Goal: Task Accomplishment & Management: Use online tool/utility

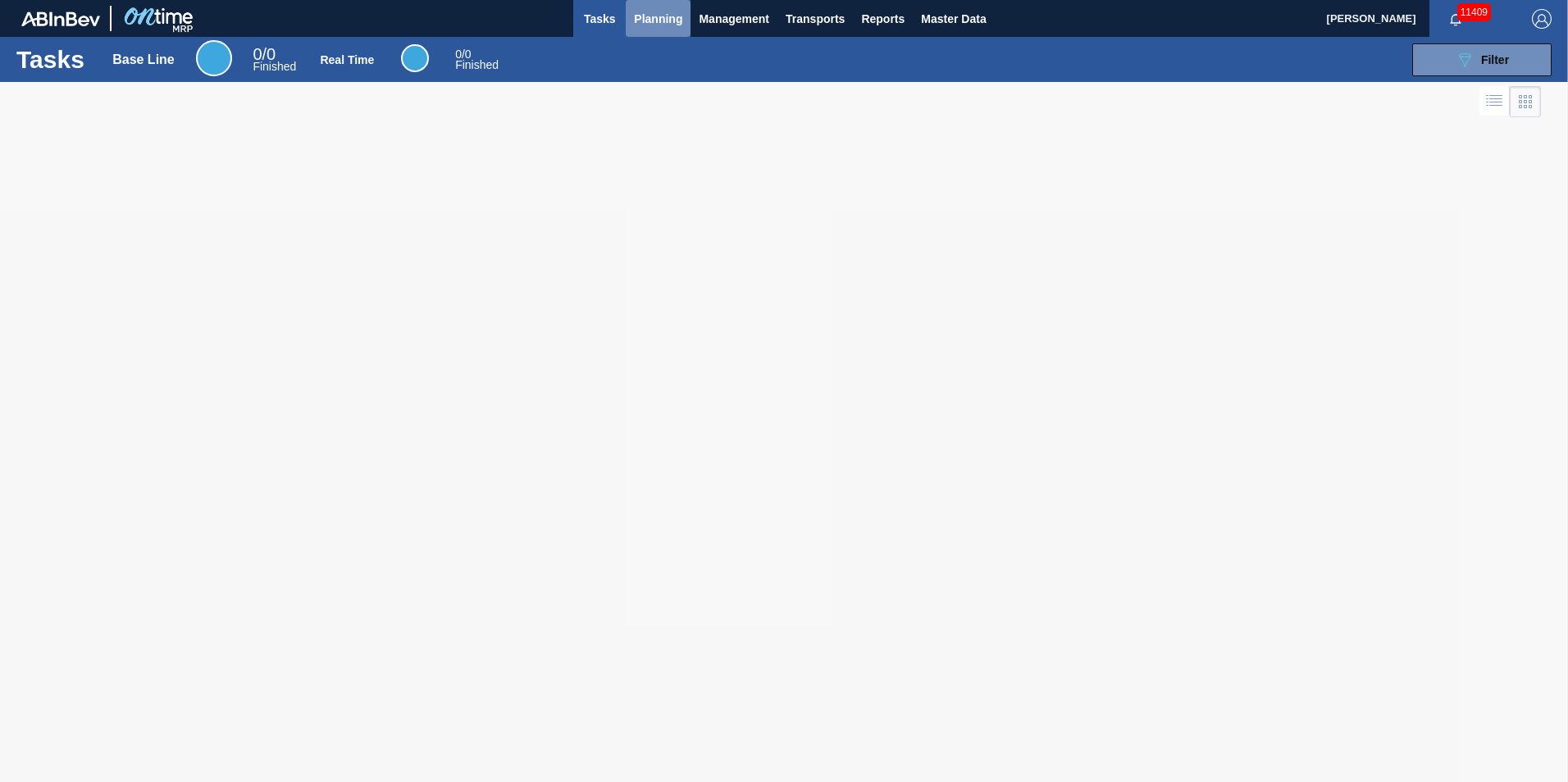
click at [668, 24] on span "Planning" at bounding box center [658, 18] width 49 height 19
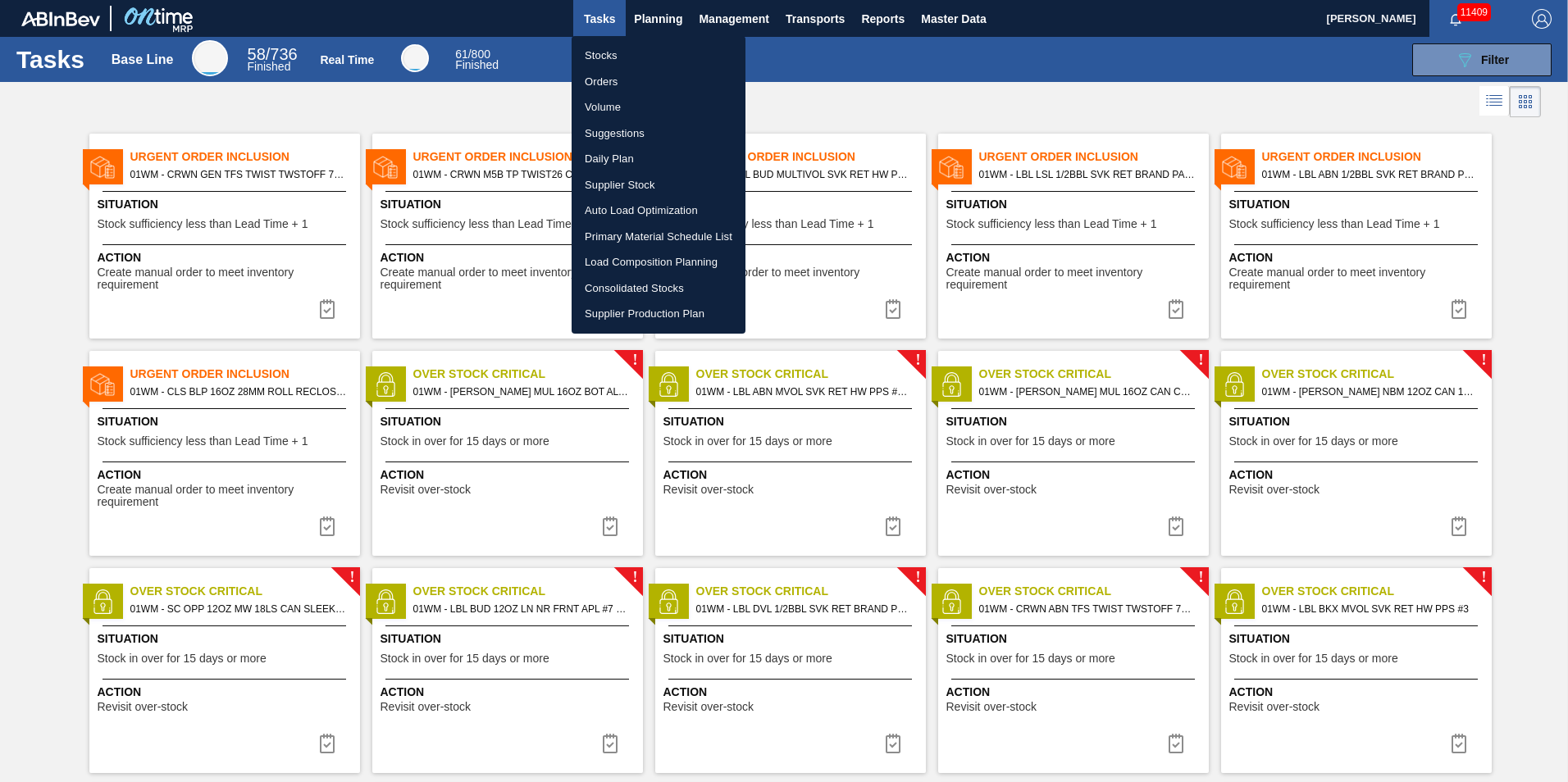
click at [641, 132] on li "Suggestions" at bounding box center [658, 133] width 174 height 26
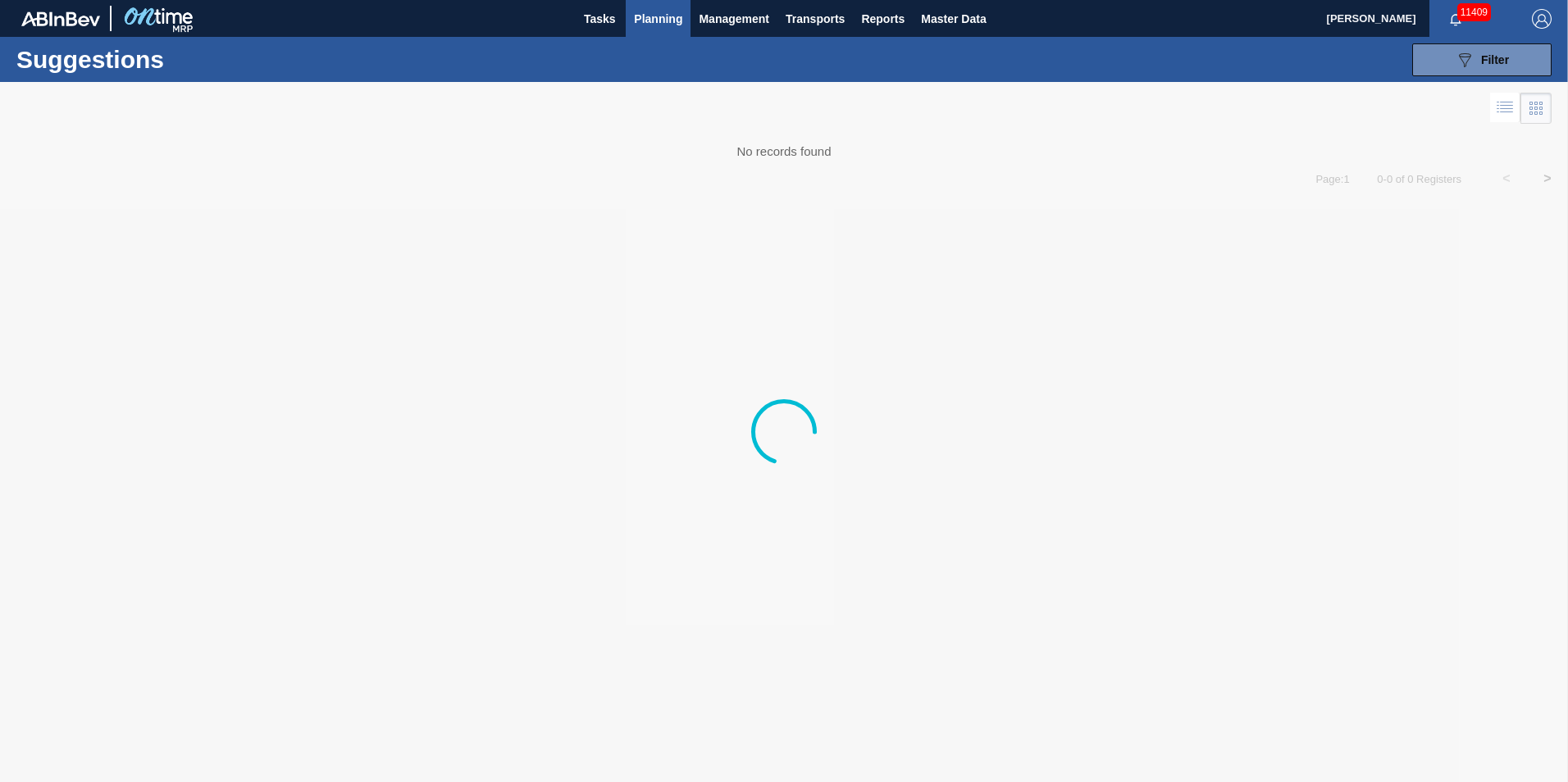
click at [642, 14] on span "Planning" at bounding box center [658, 18] width 49 height 19
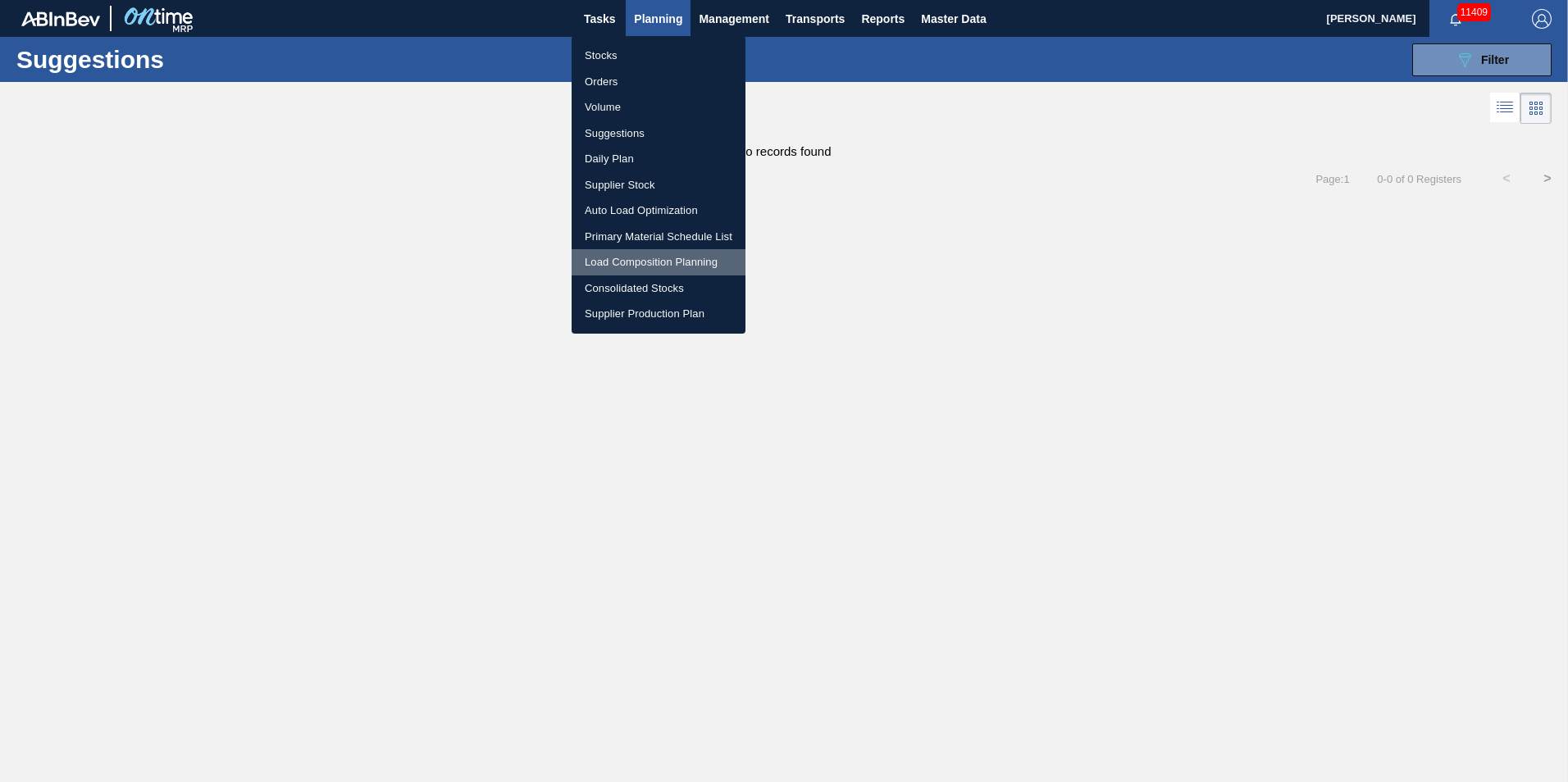
click at [640, 266] on li "Load Composition Planning" at bounding box center [658, 262] width 174 height 26
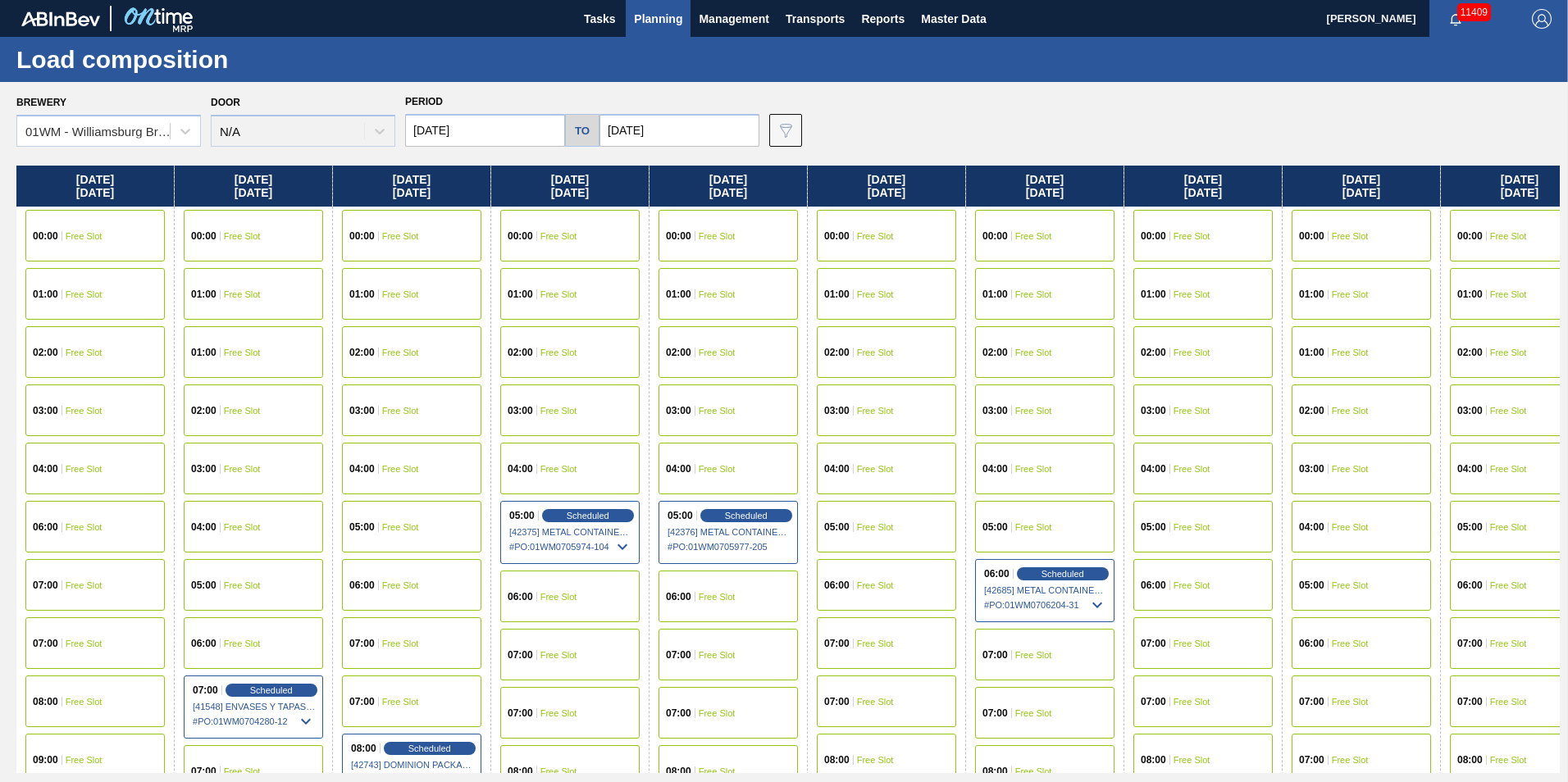
click at [1497, 487] on div "04:00 Free Slot" at bounding box center [1519, 468] width 140 height 51
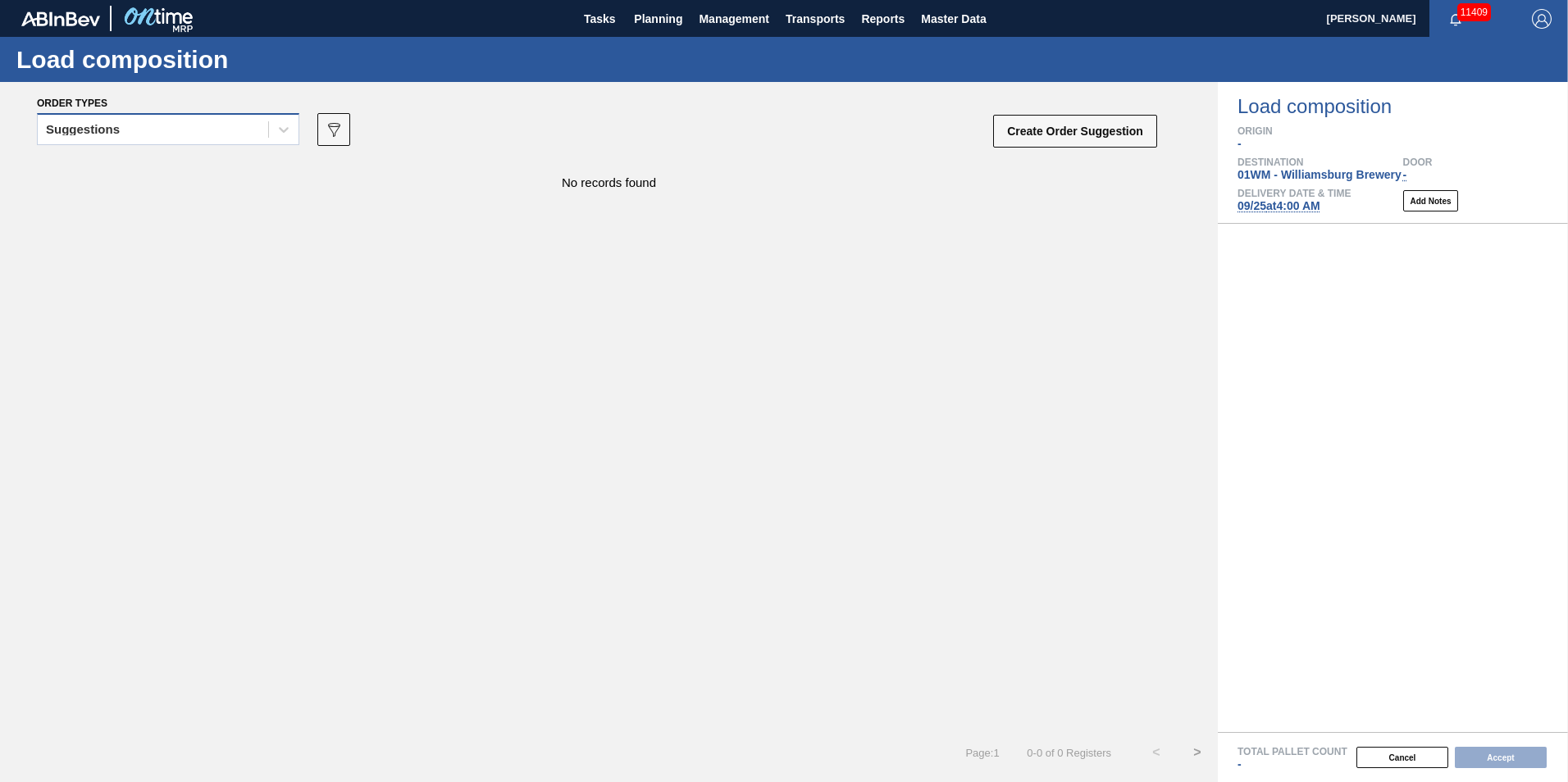
drag, startPoint x: 96, startPoint y: 128, endPoint x: 97, endPoint y: 136, distance: 8.1
click at [97, 129] on div "Suggestions" at bounding box center [83, 129] width 74 height 12
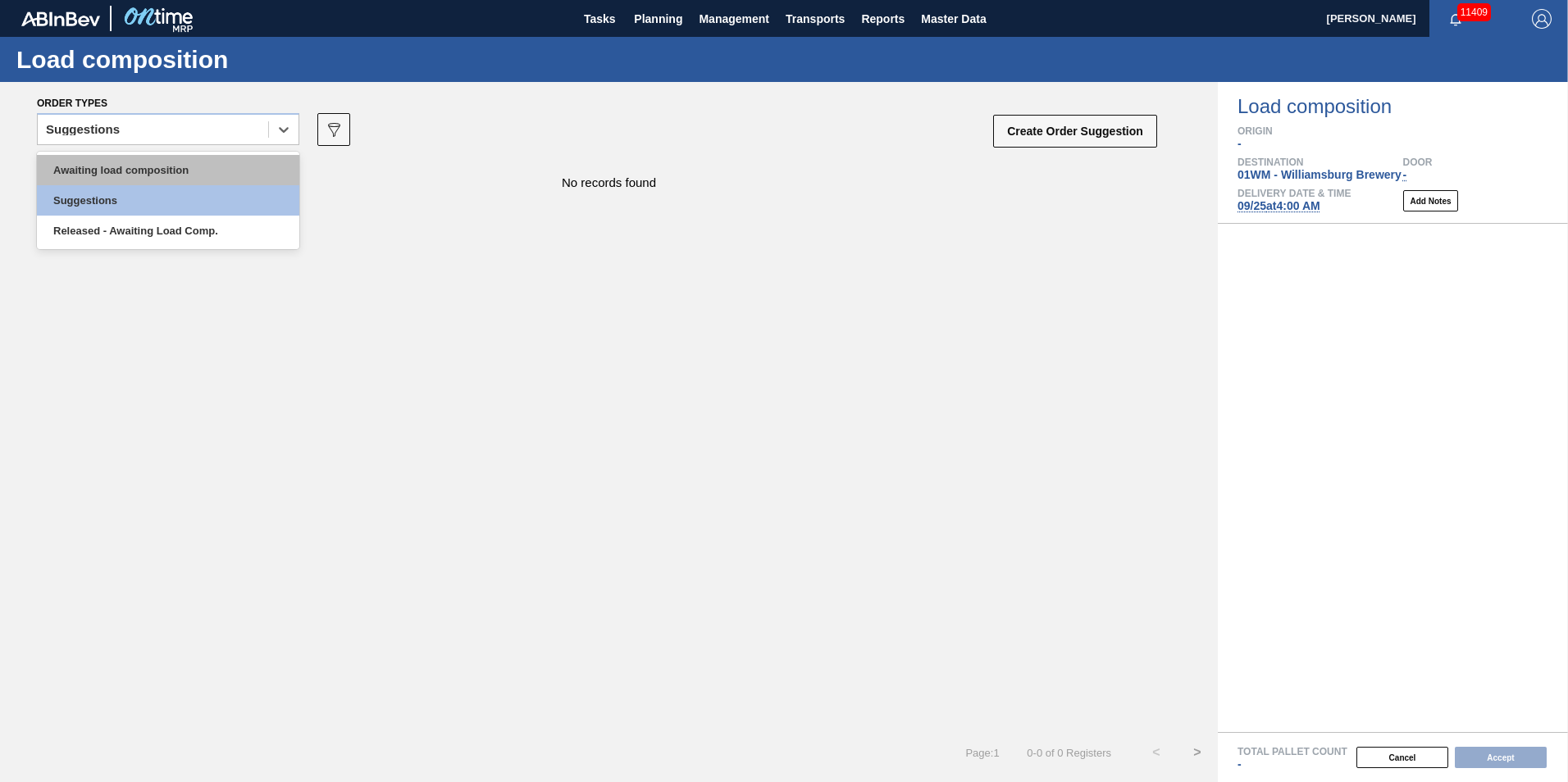
click at [100, 163] on div "Awaiting load composition" at bounding box center [168, 170] width 262 height 30
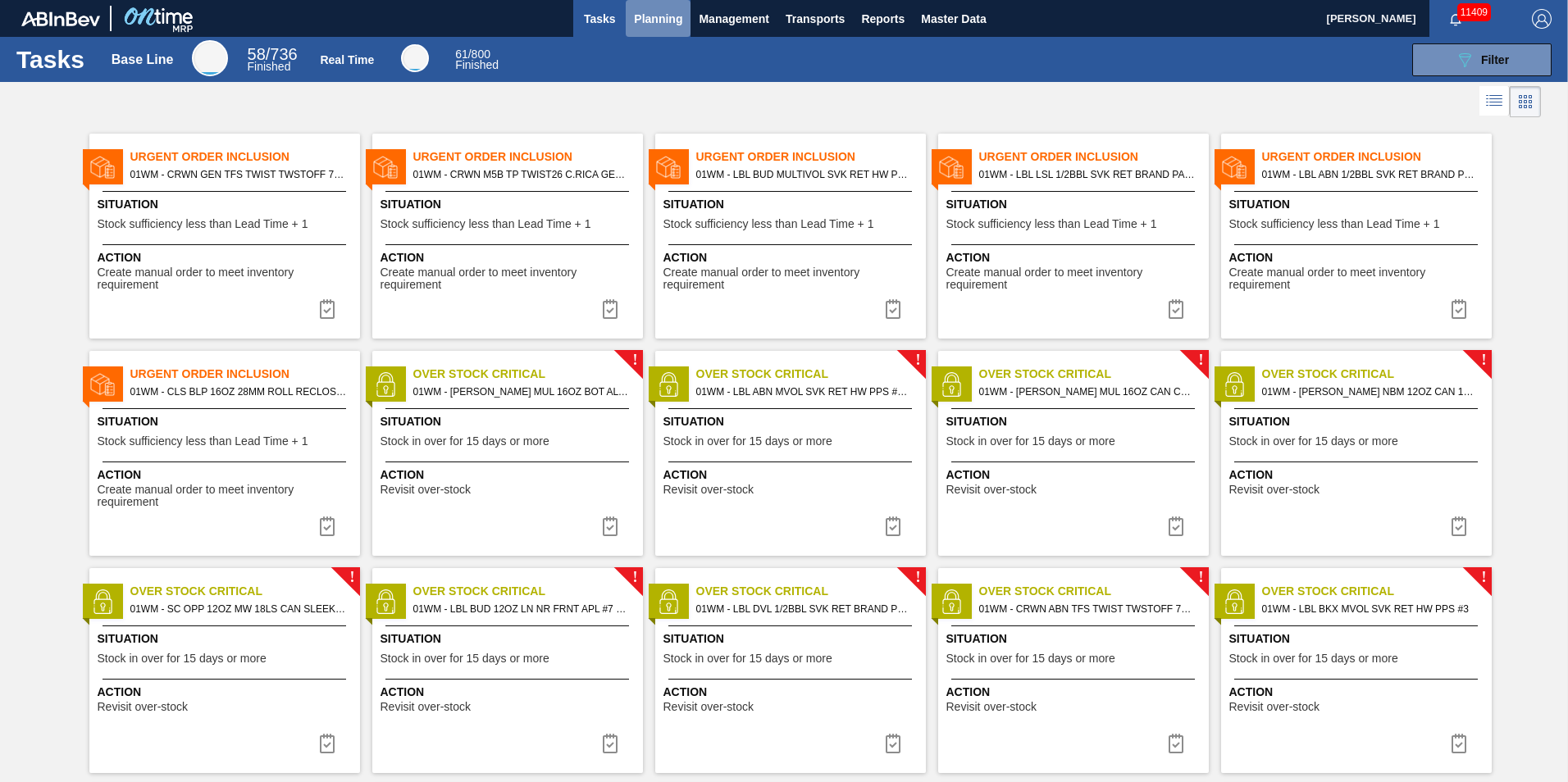
click at [677, 33] on button "Planning" at bounding box center [657, 18] width 65 height 37
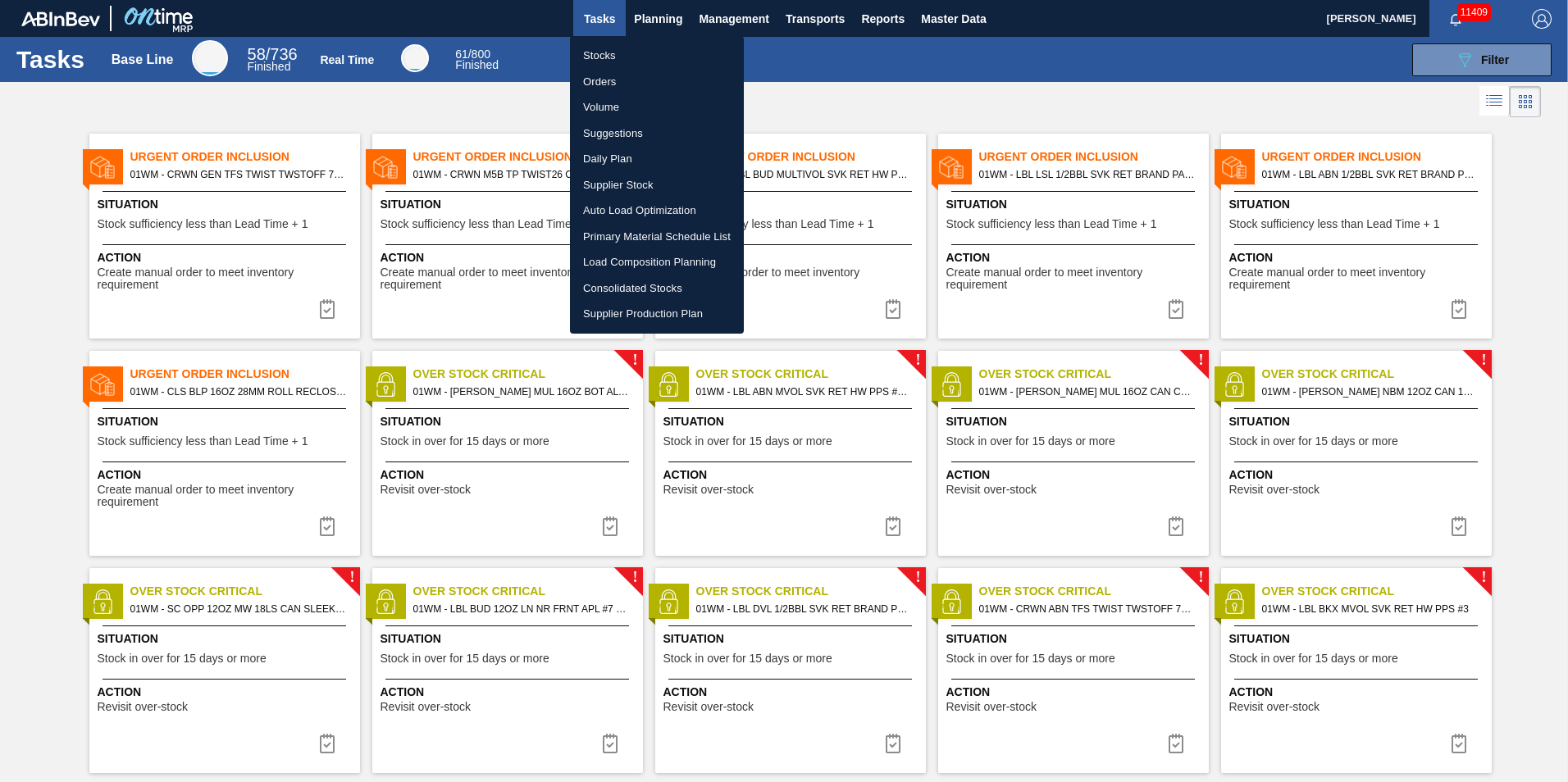
click at [641, 257] on li "Load Composition Planning" at bounding box center [657, 262] width 174 height 26
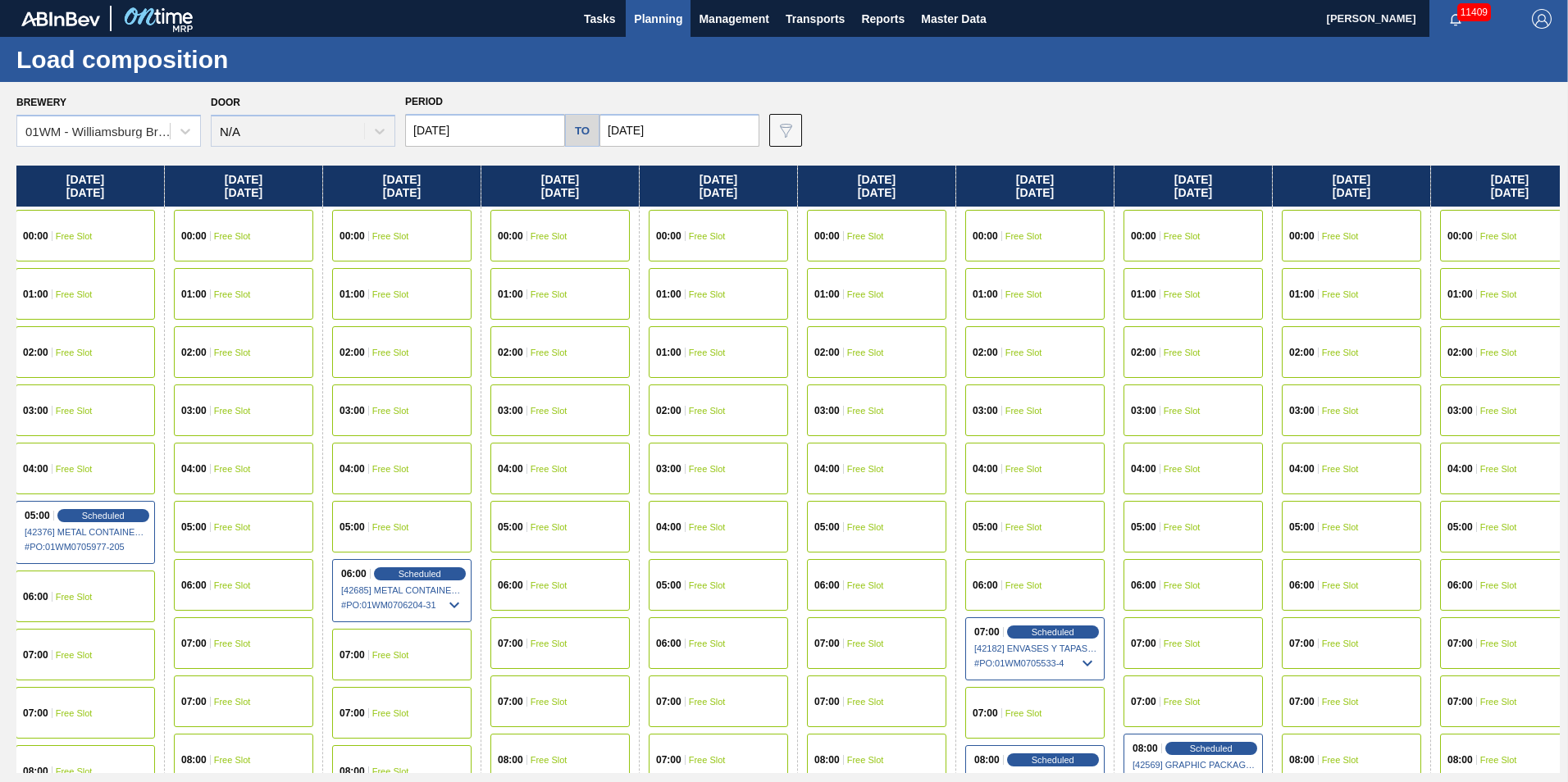
drag, startPoint x: 1371, startPoint y: 188, endPoint x: 364, endPoint y: 256, distance: 1009.3
click at [369, 267] on div "[DATE] 00:00 Free Slot 01:00 Free Slot 02:00 Free Slot 03:00 Free Slot 04:00 Fr…" at bounding box center [788, 469] width 1543 height 608
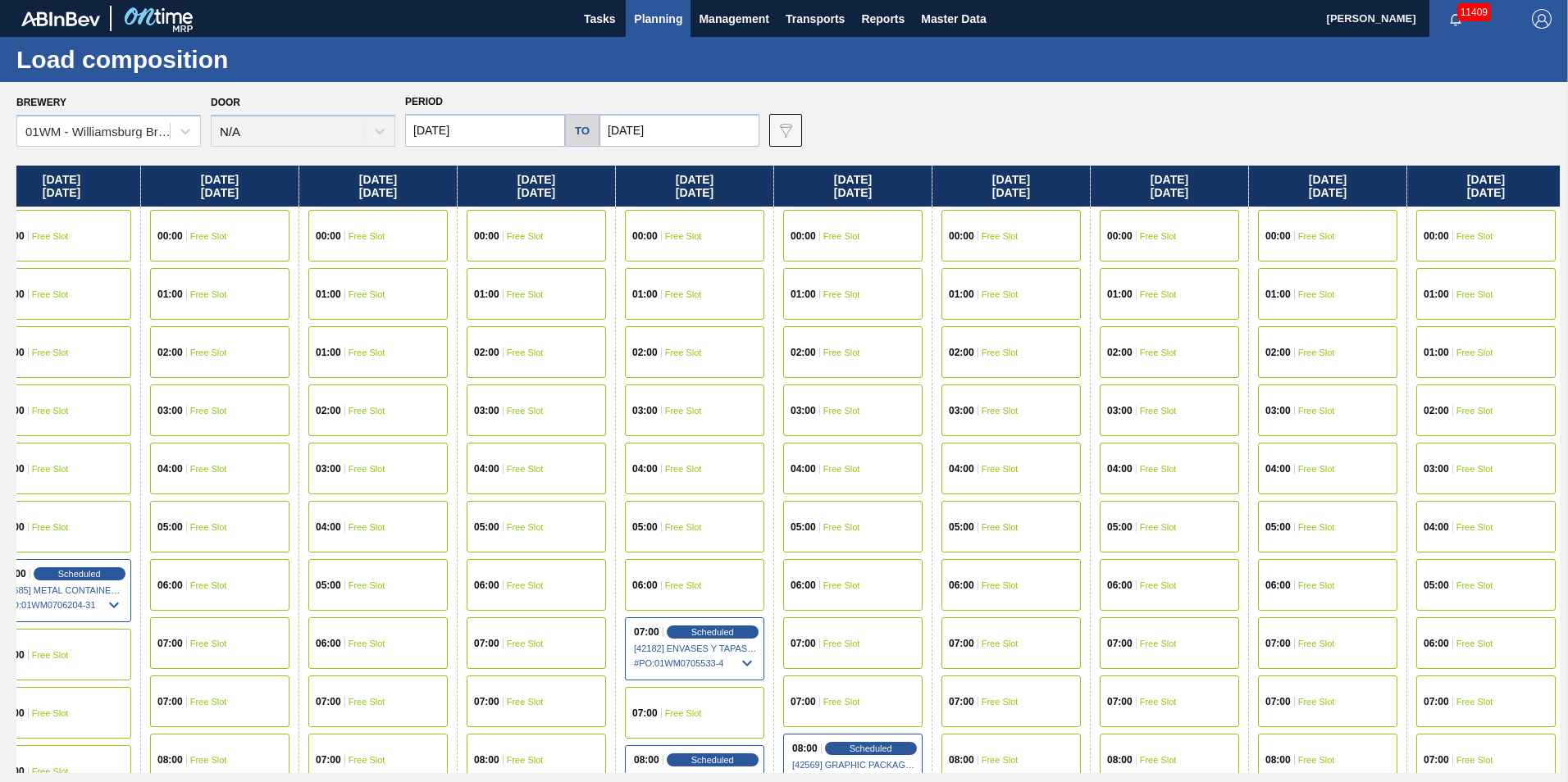
click at [1155, 704] on span "Free Slot" at bounding box center [1159, 702] width 37 height 10
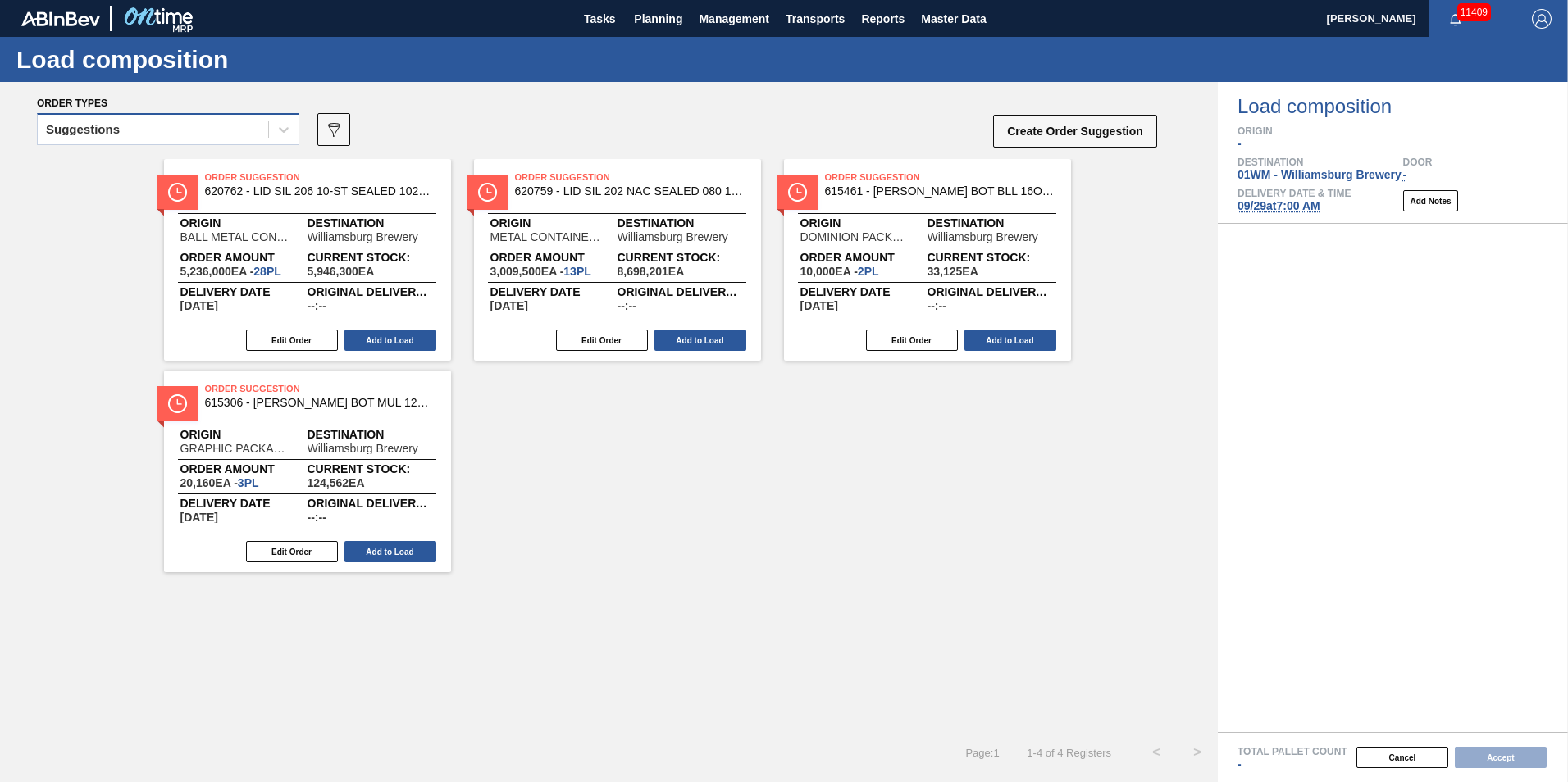
click at [233, 123] on div "Suggestions" at bounding box center [153, 129] width 230 height 24
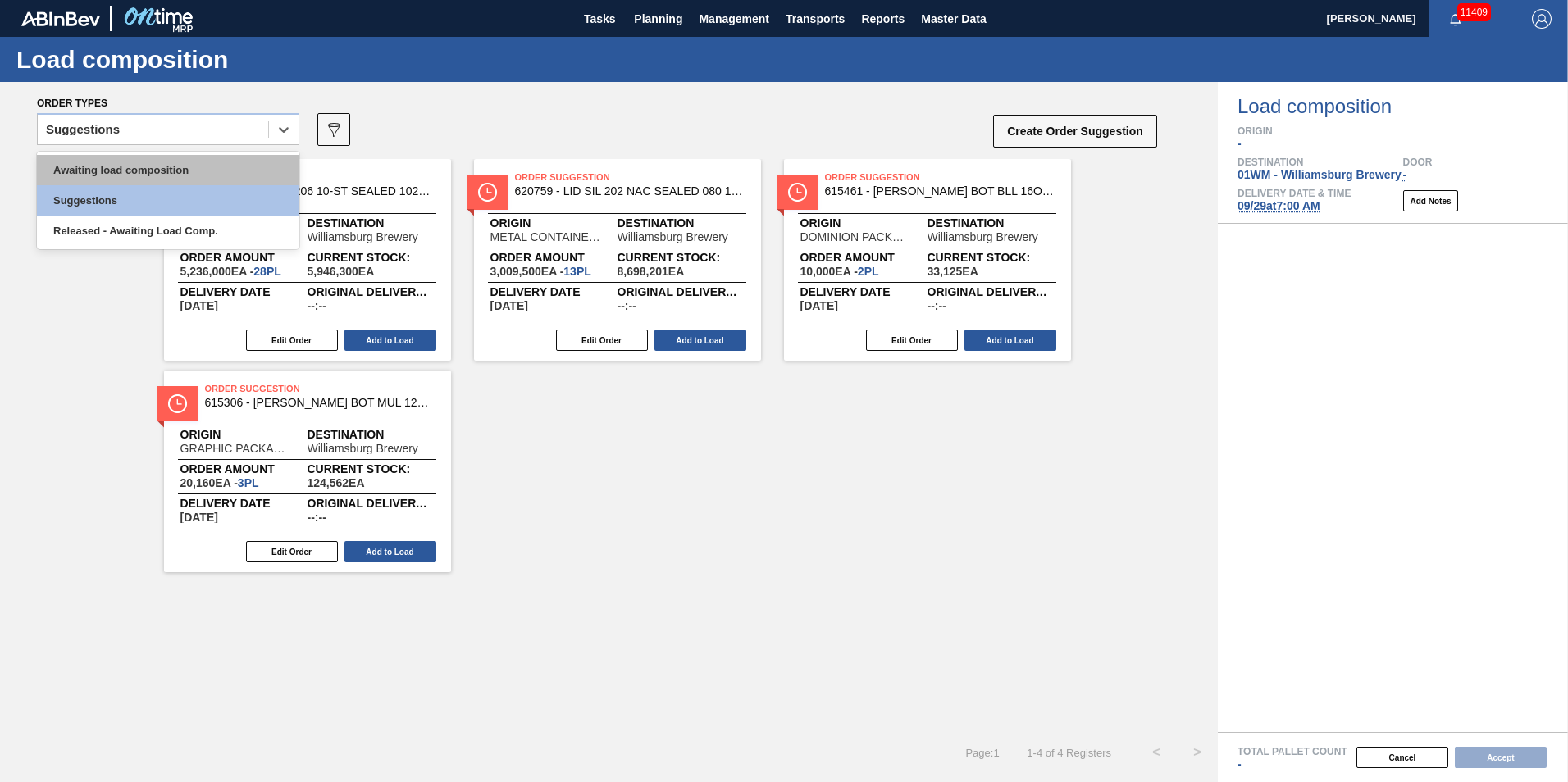
click at [195, 159] on div "Awaiting load composition" at bounding box center [168, 170] width 262 height 30
